Goal: Information Seeking & Learning: Find specific fact

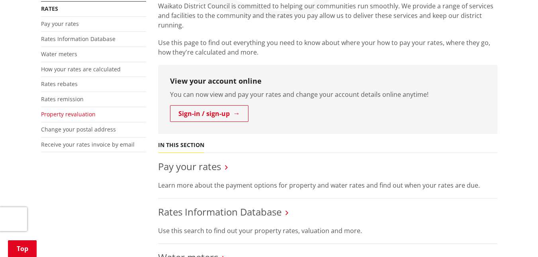
scroll to position [159, 0]
click at [67, 40] on link "Rates Information Database" at bounding box center [78, 39] width 74 height 8
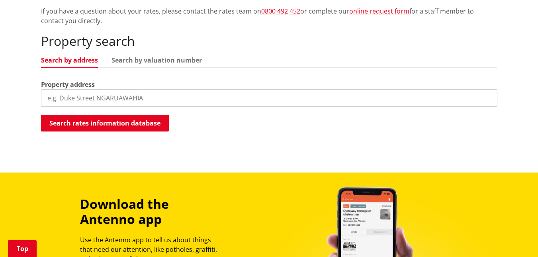
scroll to position [239, 0]
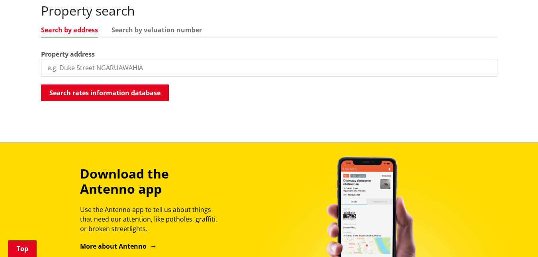
click at [75, 70] on input "search" at bounding box center [269, 68] width 456 height 18
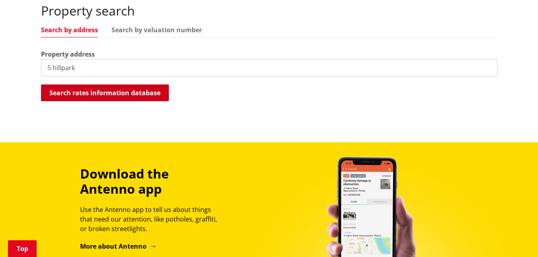
type input "5 hillpark"
click at [91, 90] on button "Search rates information database" at bounding box center [105, 92] width 128 height 17
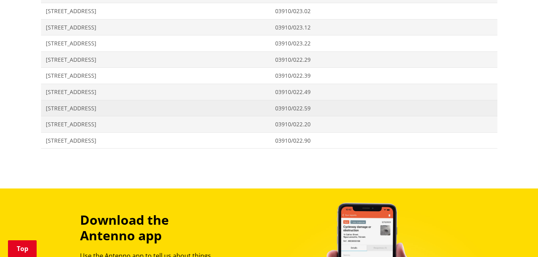
scroll to position [398, 0]
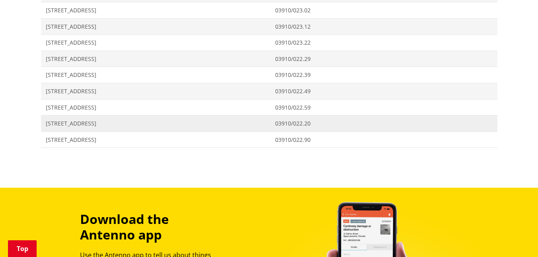
click at [88, 121] on span "[STREET_ADDRESS]" at bounding box center [156, 123] width 220 height 8
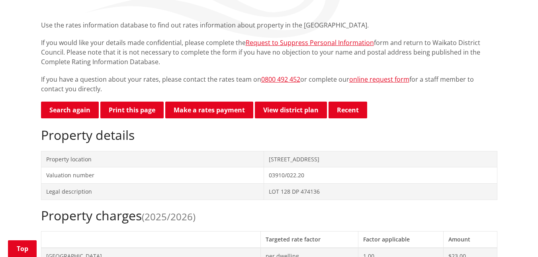
scroll to position [159, 0]
